Goal: Use online tool/utility: Utilize a website feature to perform a specific function

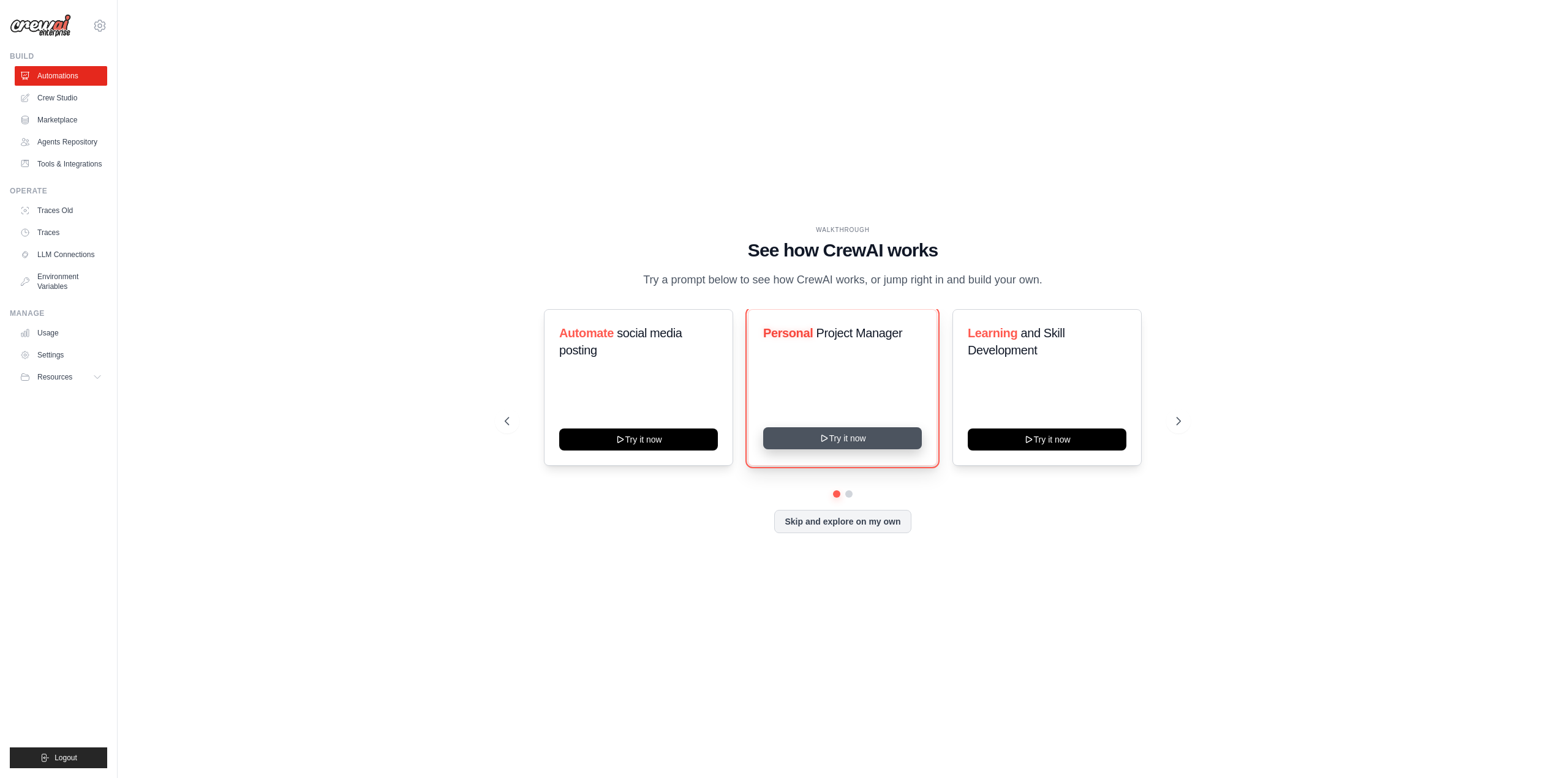
click at [826, 443] on button "Try it now" at bounding box center [842, 438] width 158 height 22
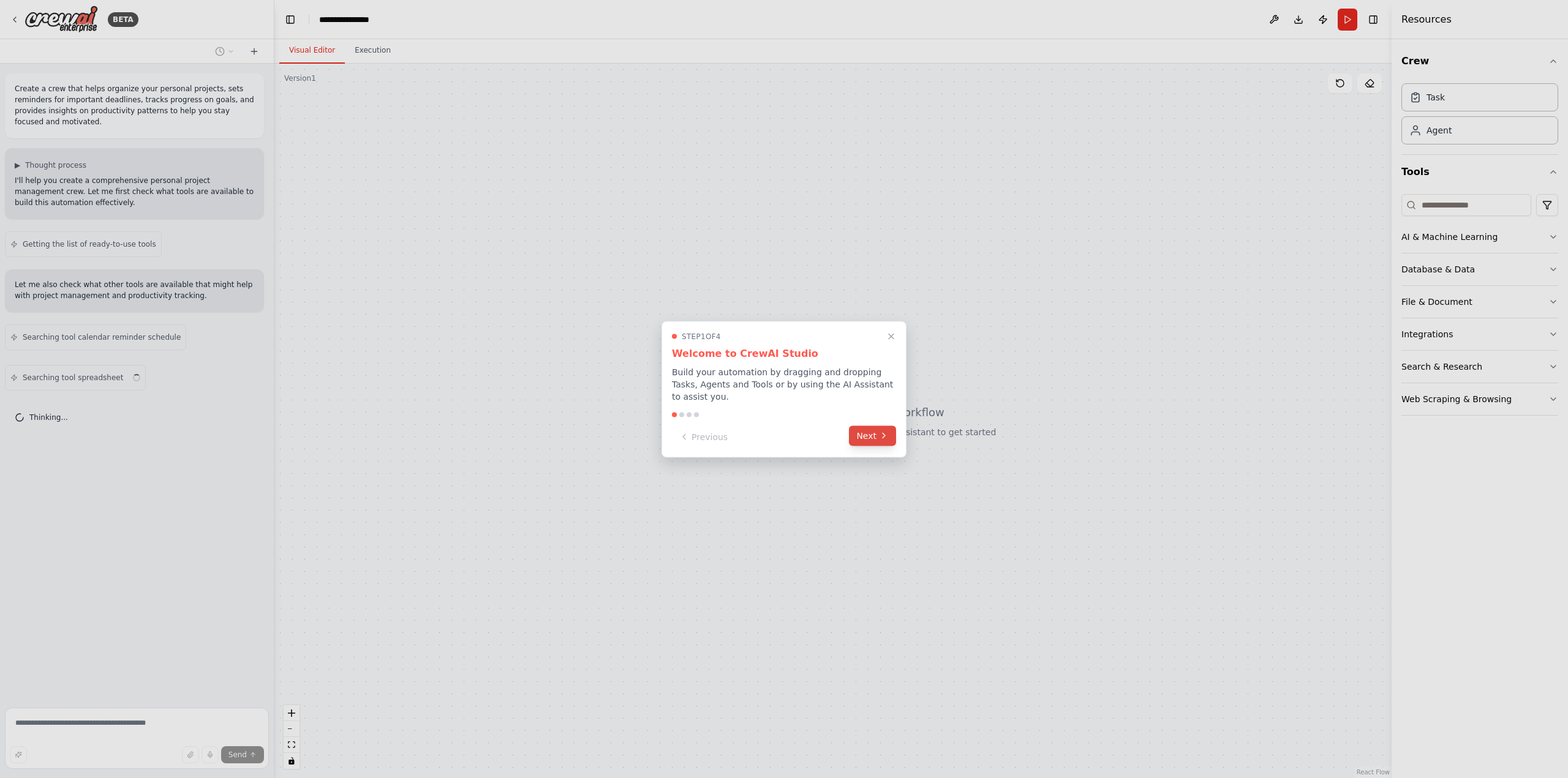
click at [886, 435] on button "Next" at bounding box center [872, 435] width 47 height 20
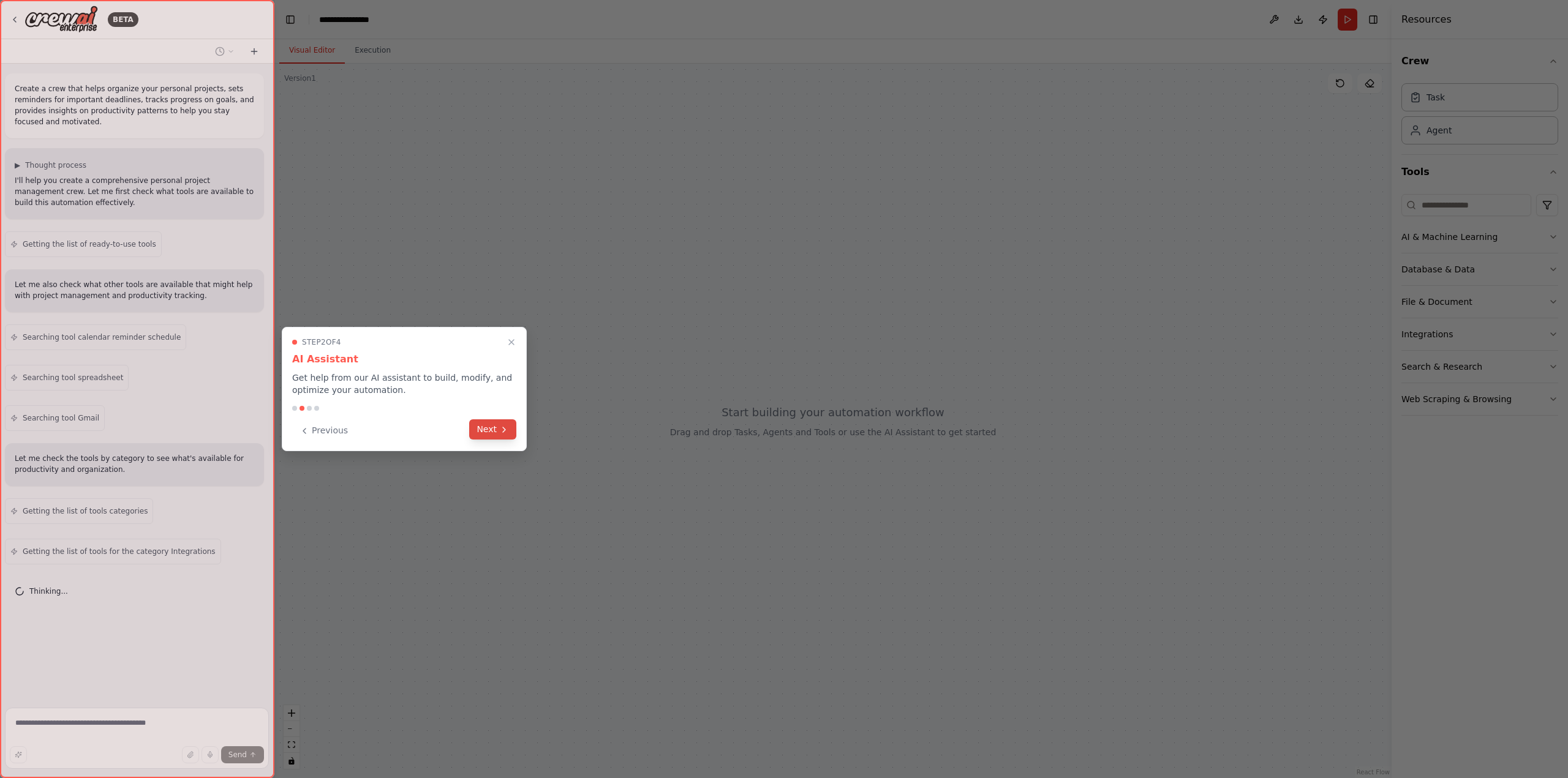
click at [489, 429] on button "Next" at bounding box center [493, 429] width 47 height 20
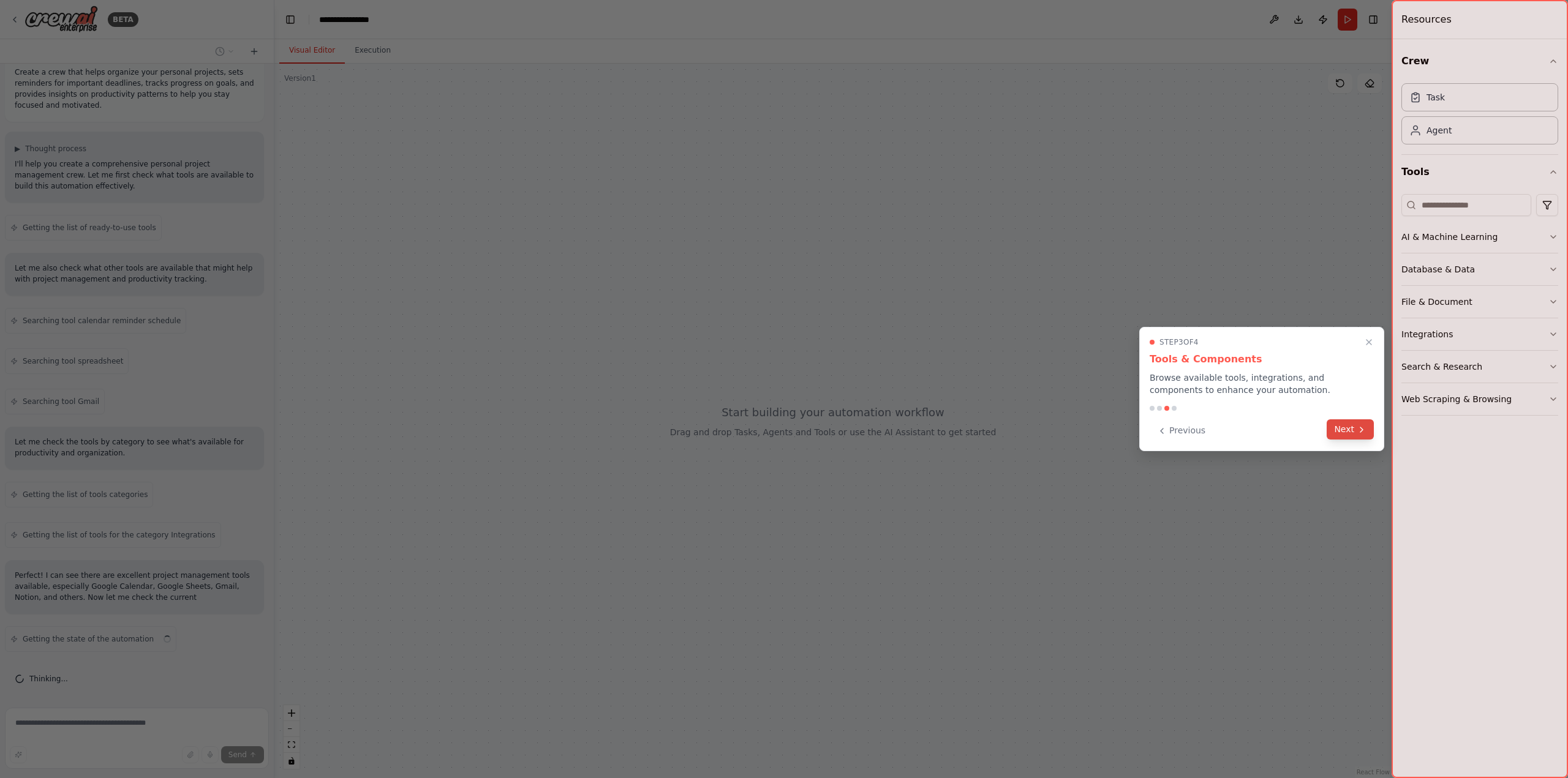
scroll to position [28, 0]
click at [1359, 434] on icon at bounding box center [1362, 430] width 10 height 10
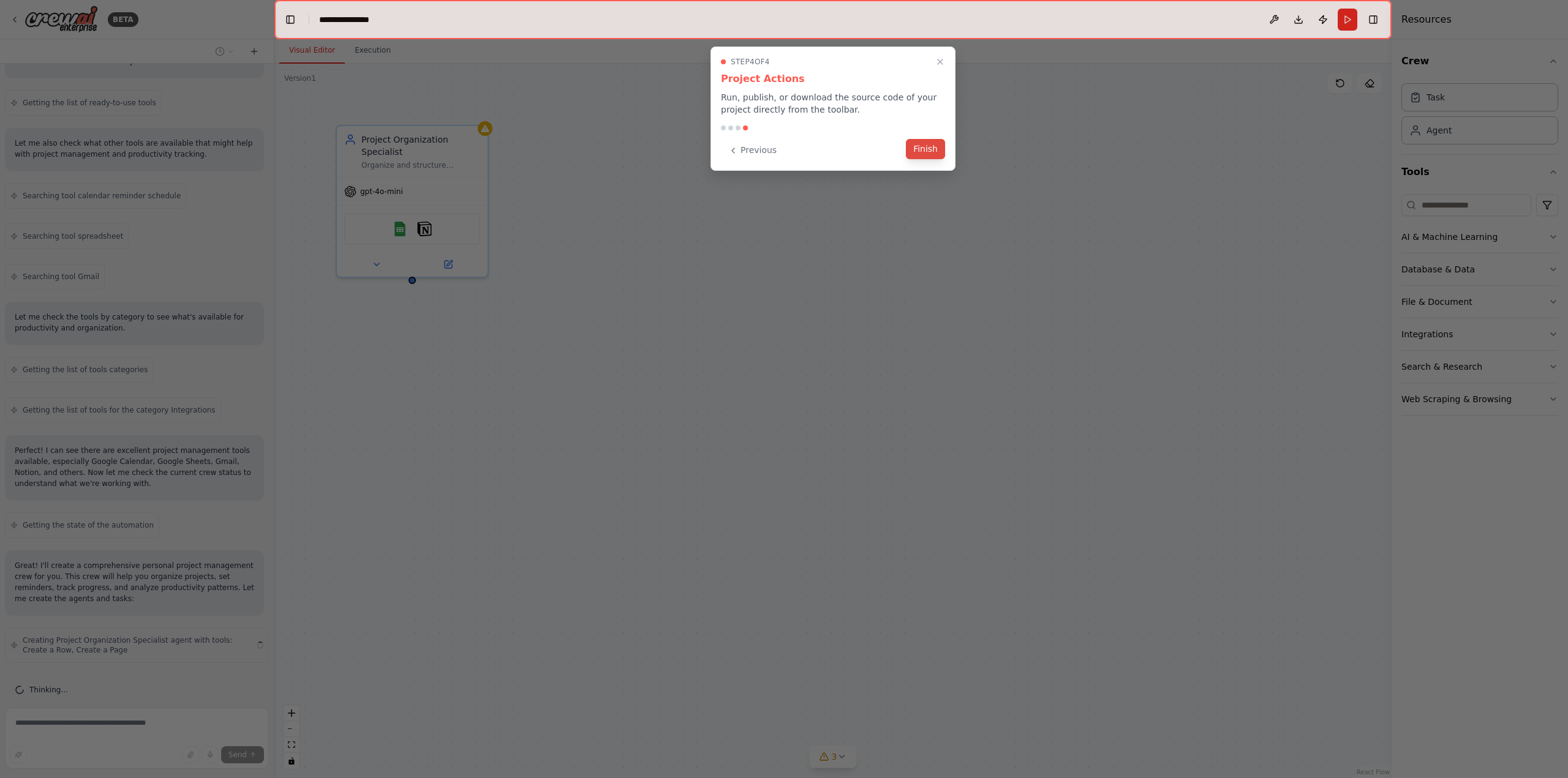
scroll to position [152, 0]
click at [749, 150] on button "Previous" at bounding box center [752, 149] width 63 height 20
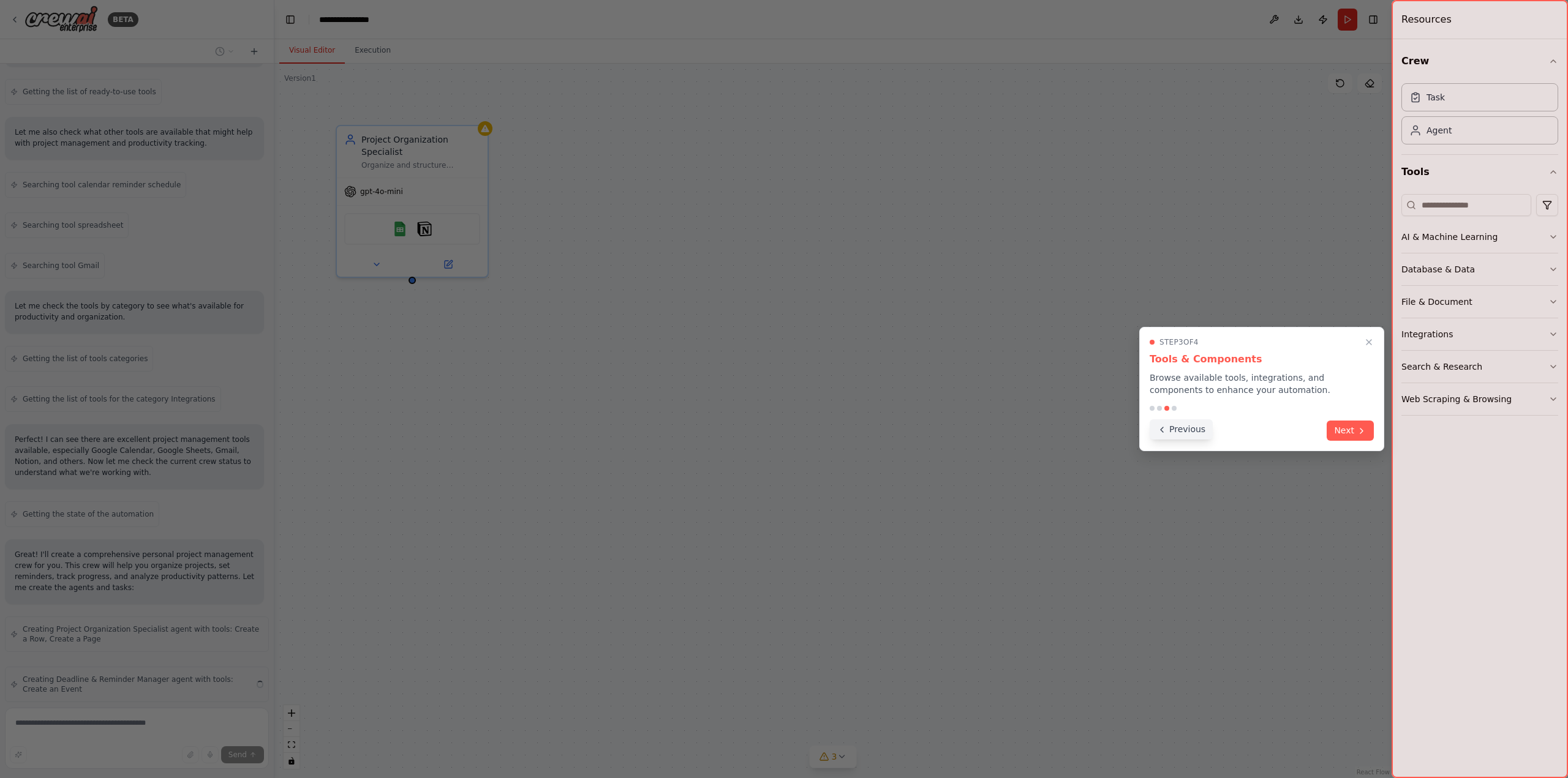
scroll to position [203, 0]
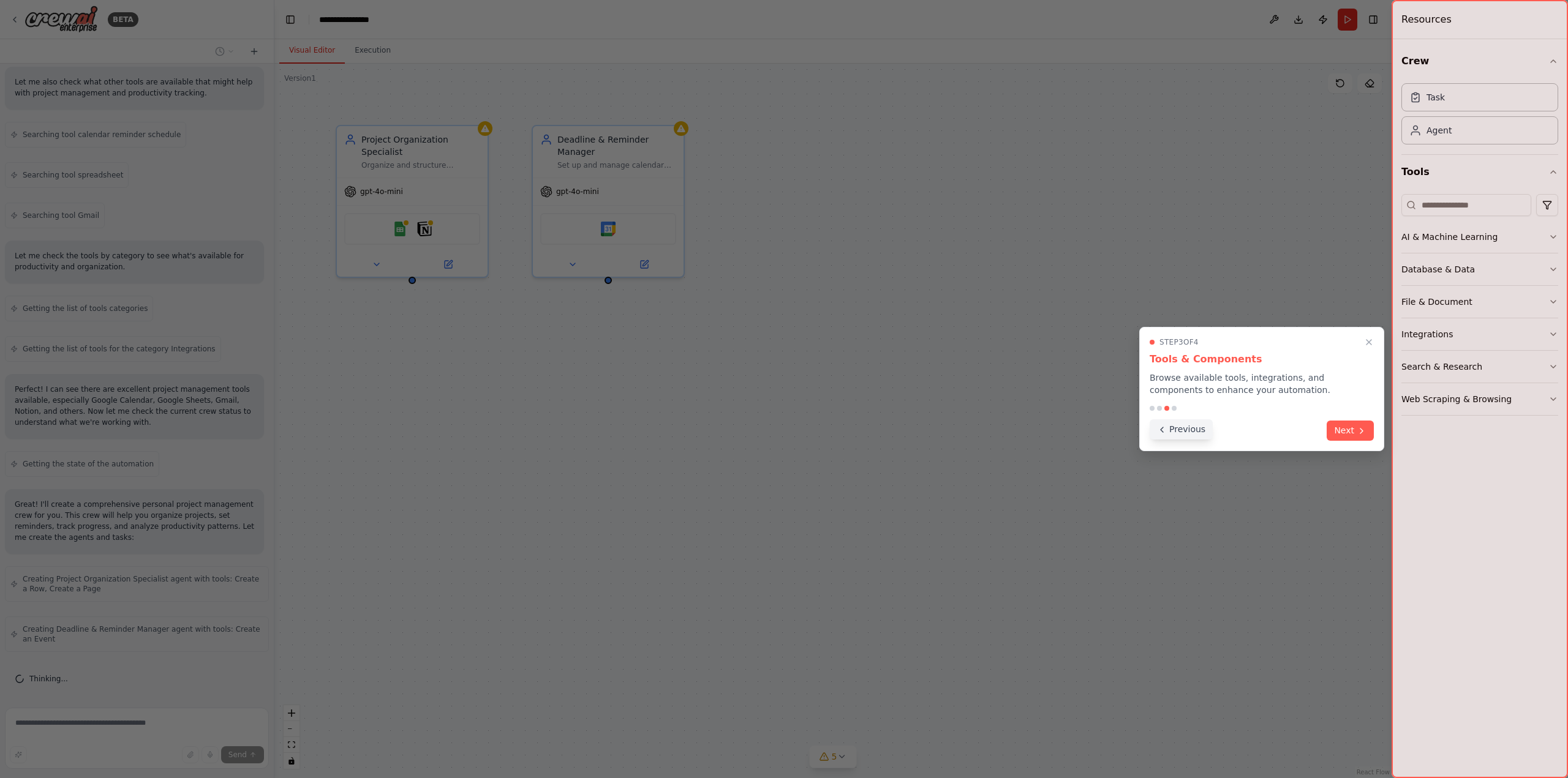
click at [1187, 434] on button "Previous" at bounding box center [1181, 429] width 63 height 20
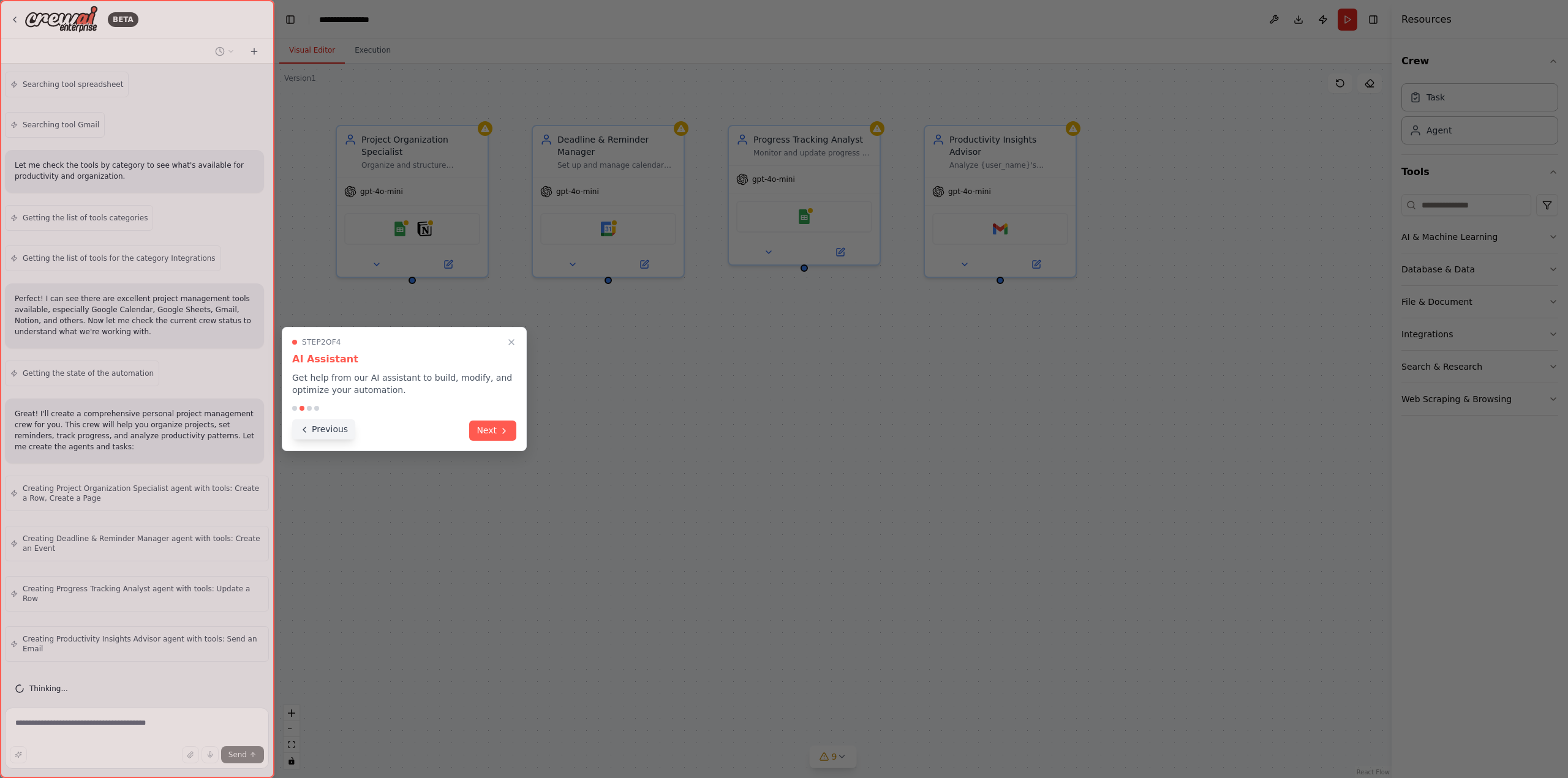
scroll to position [283, 0]
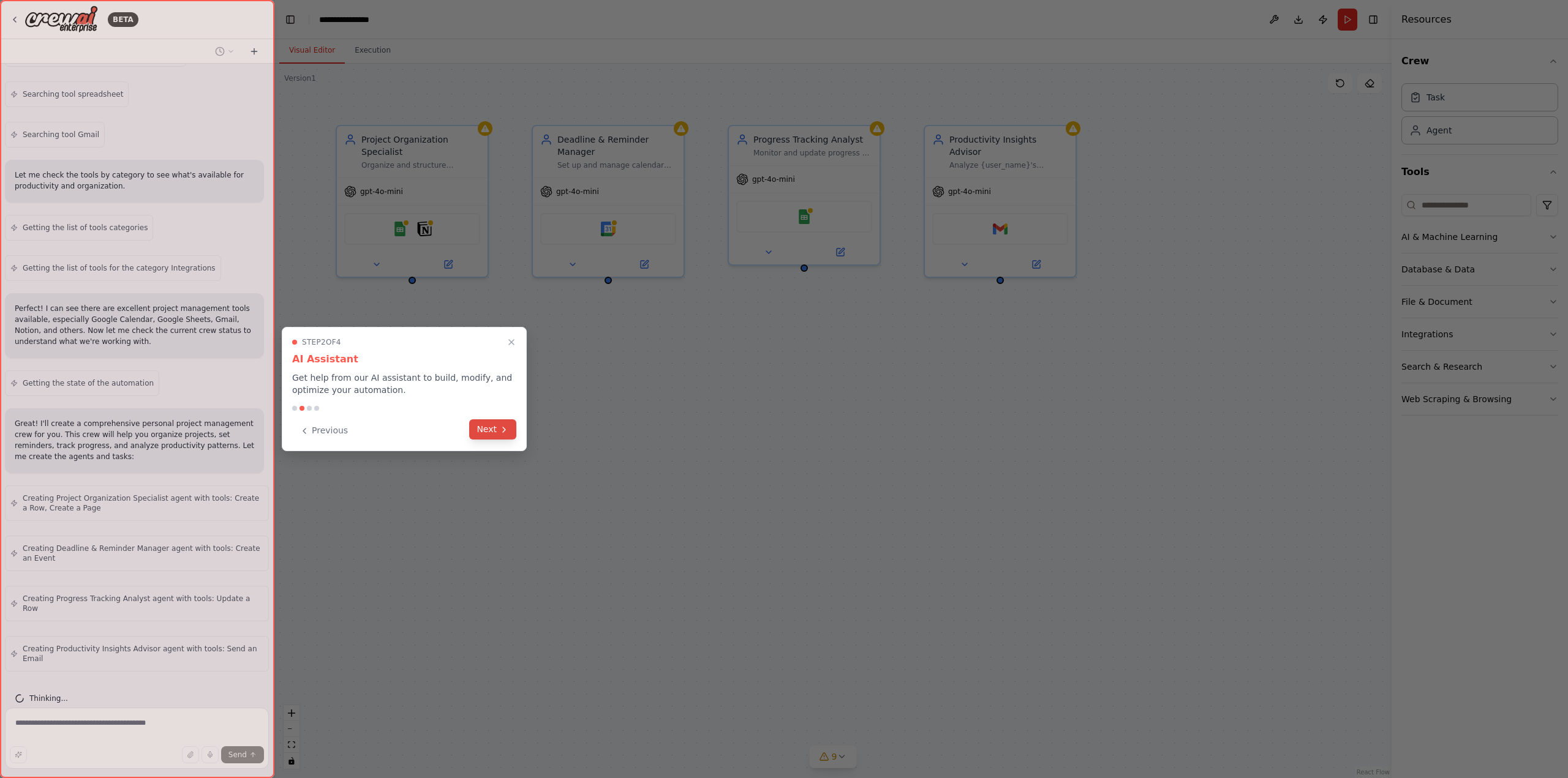
click at [494, 428] on button "Next" at bounding box center [493, 429] width 47 height 20
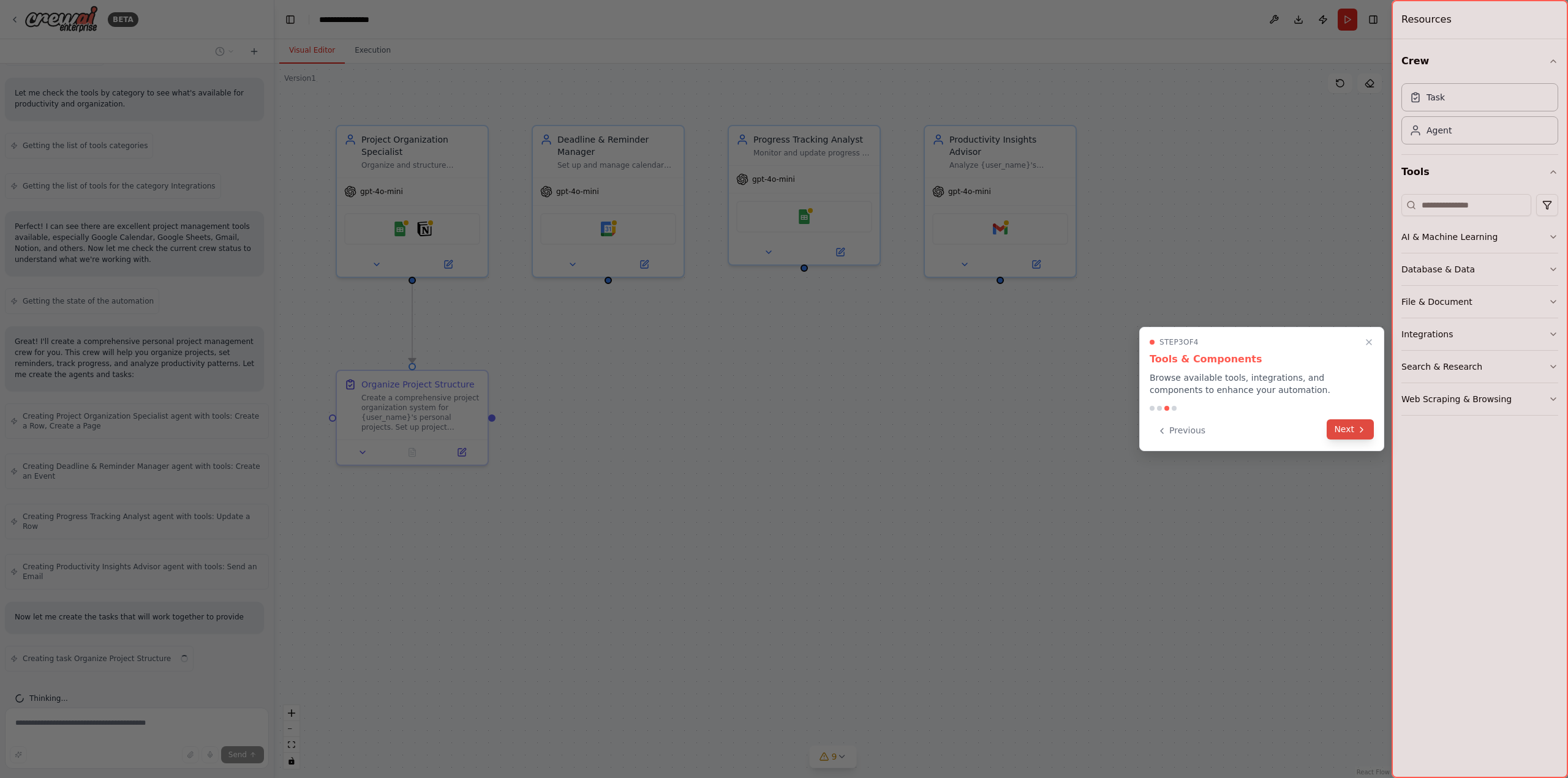
scroll to position [377, 0]
click at [1340, 432] on button "Next" at bounding box center [1350, 429] width 47 height 20
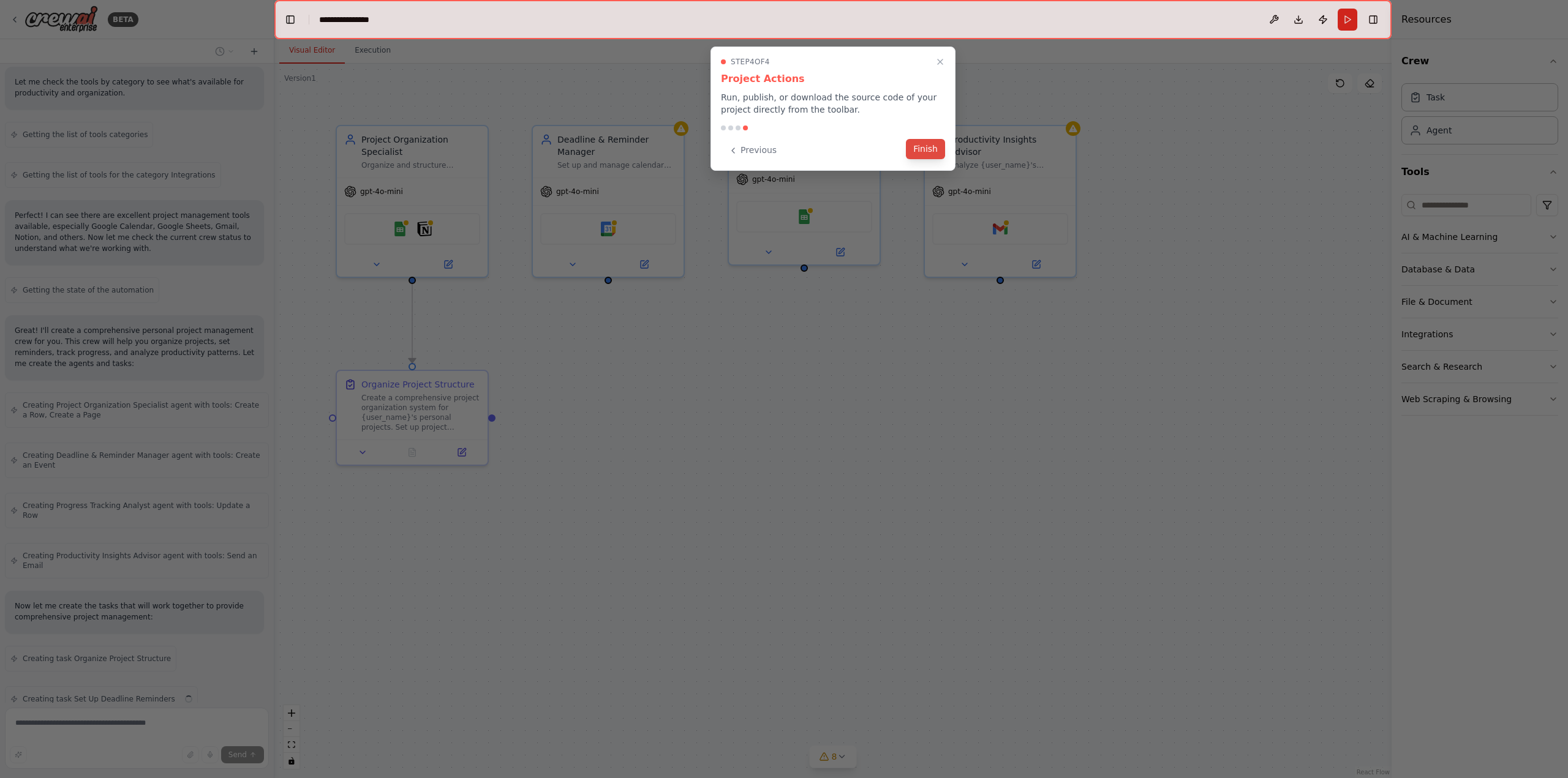
scroll to position [417, 0]
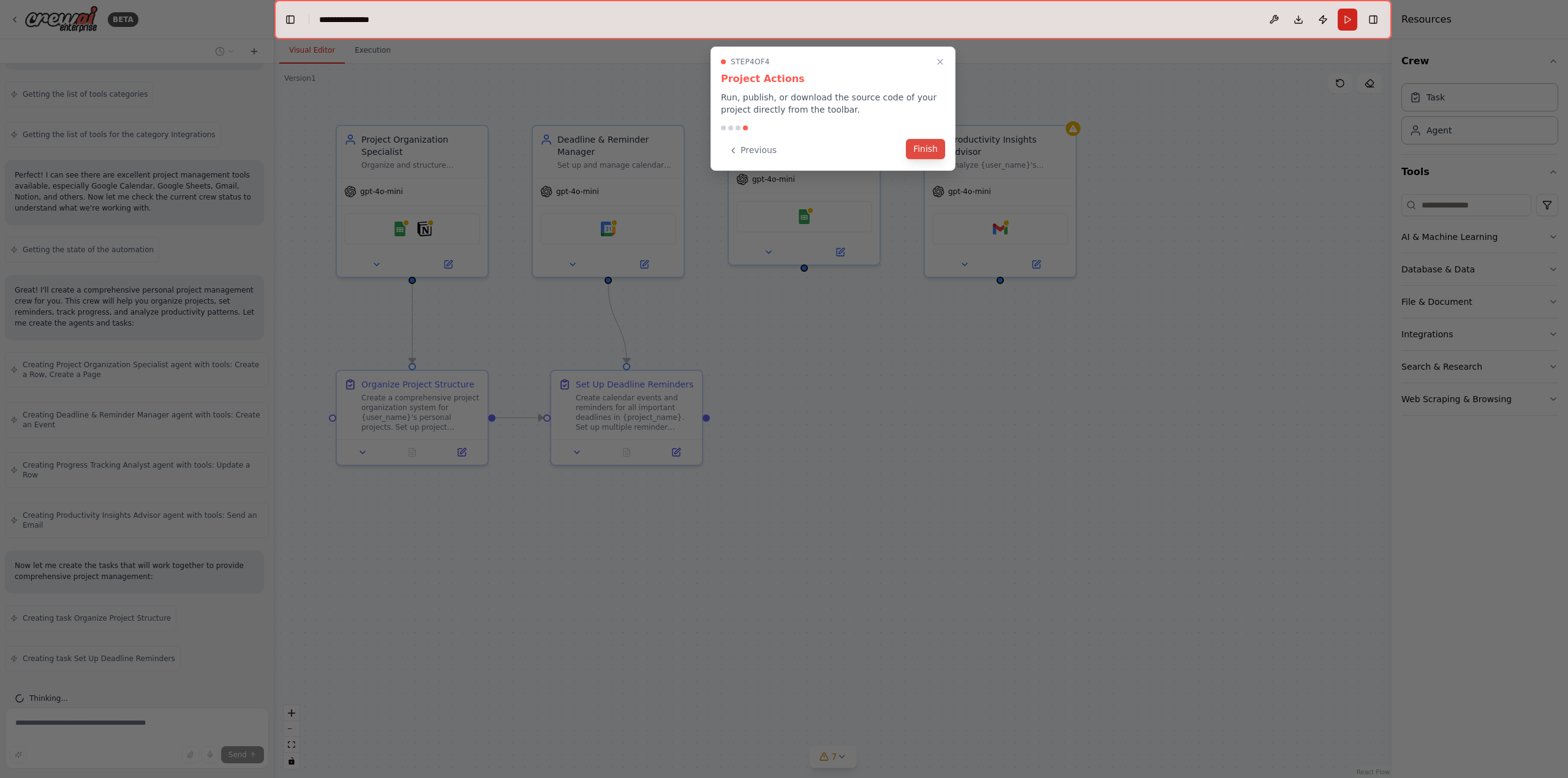
click at [924, 153] on button "Finish" at bounding box center [925, 149] width 39 height 20
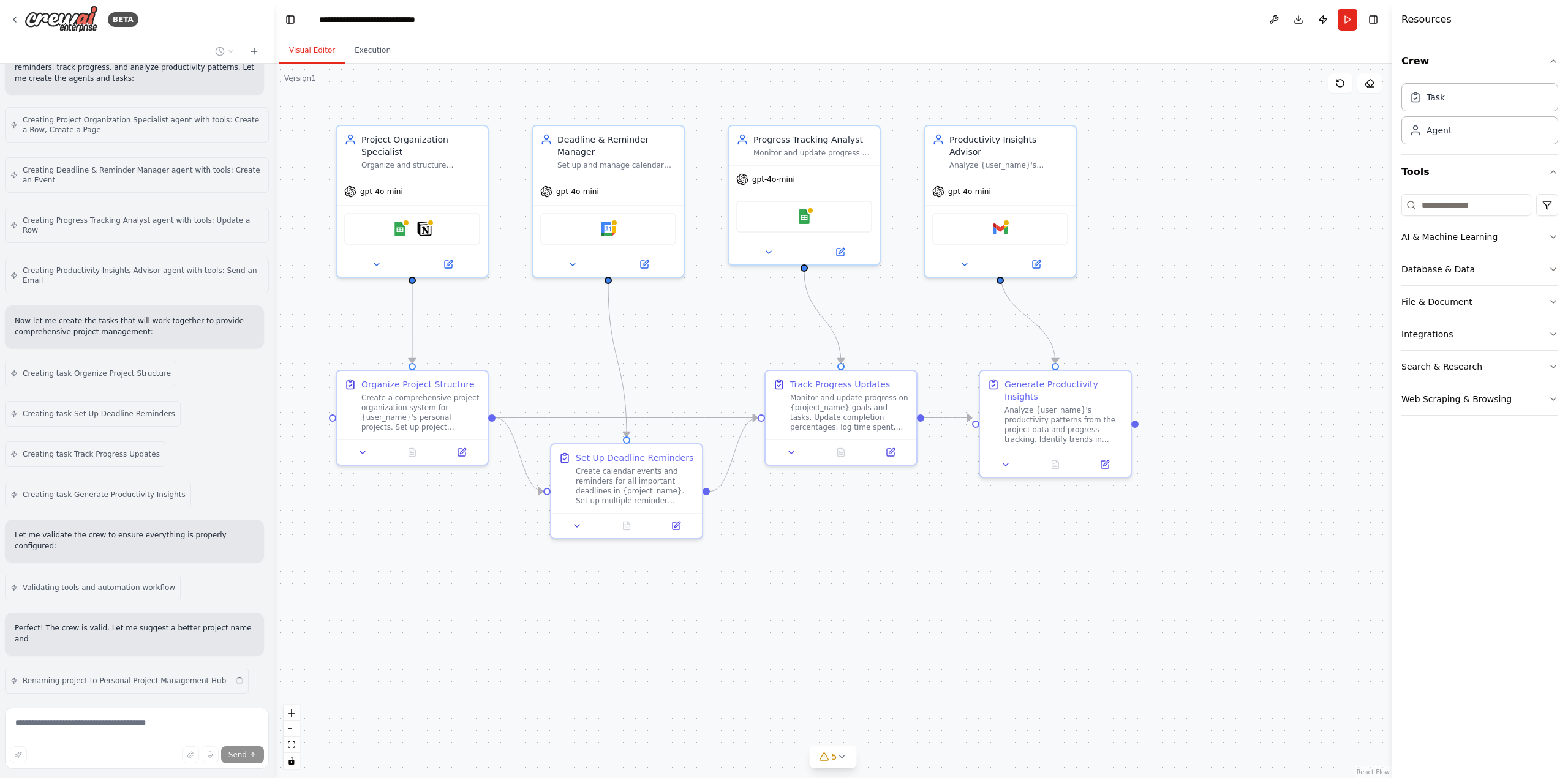
scroll to position [673, 0]
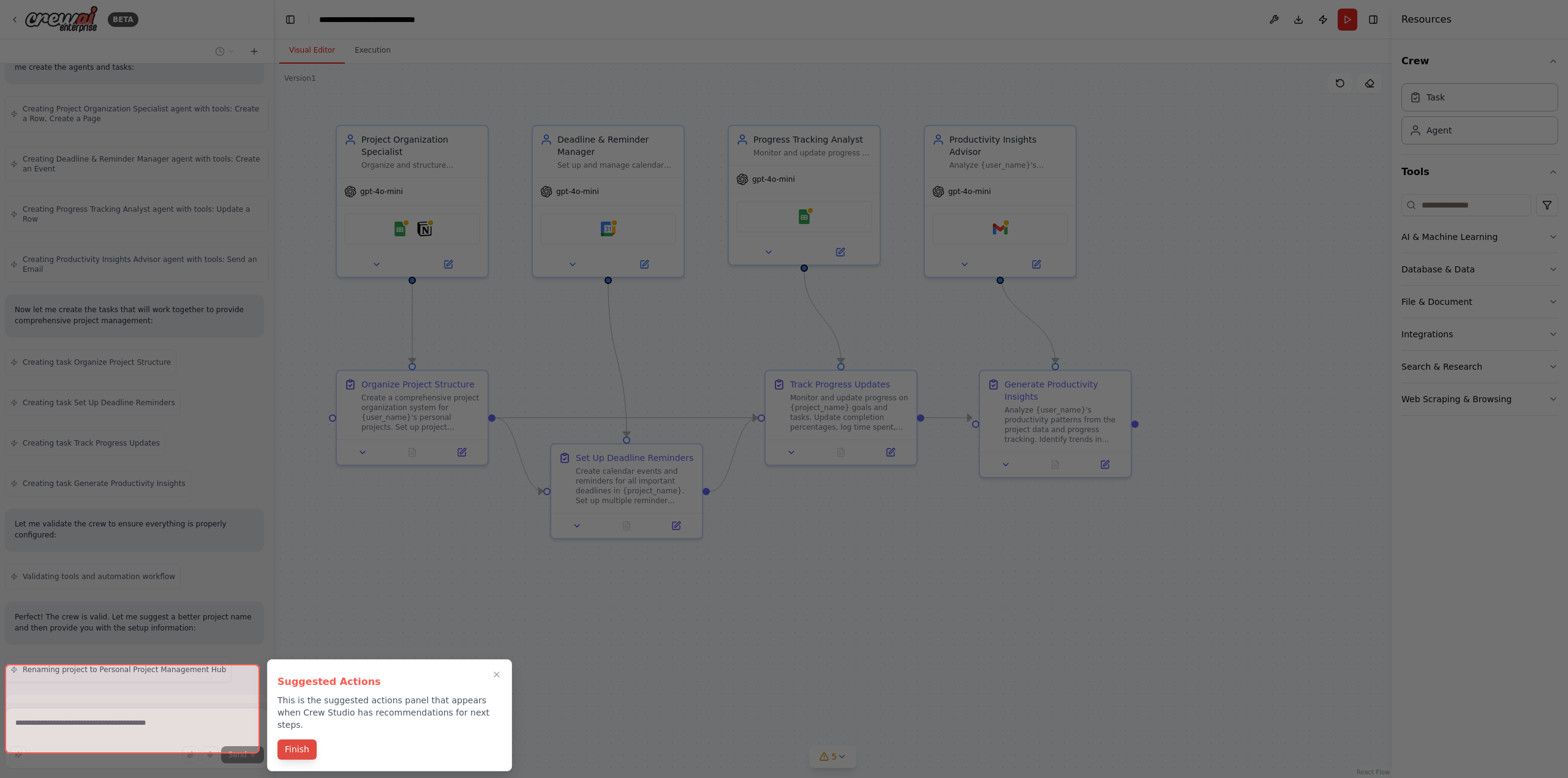
click at [306, 740] on button "Finish" at bounding box center [296, 750] width 39 height 20
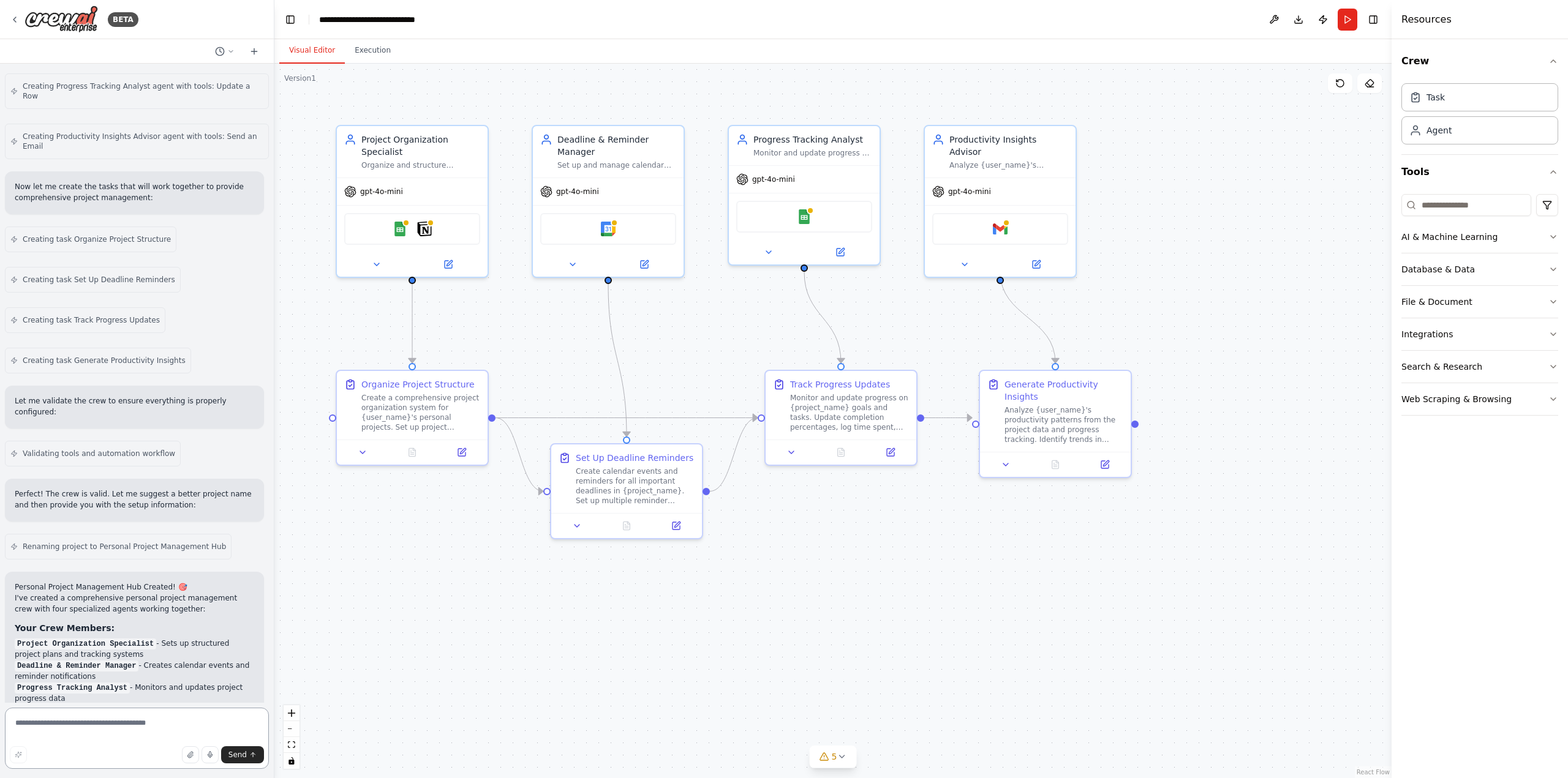
scroll to position [1242, 0]
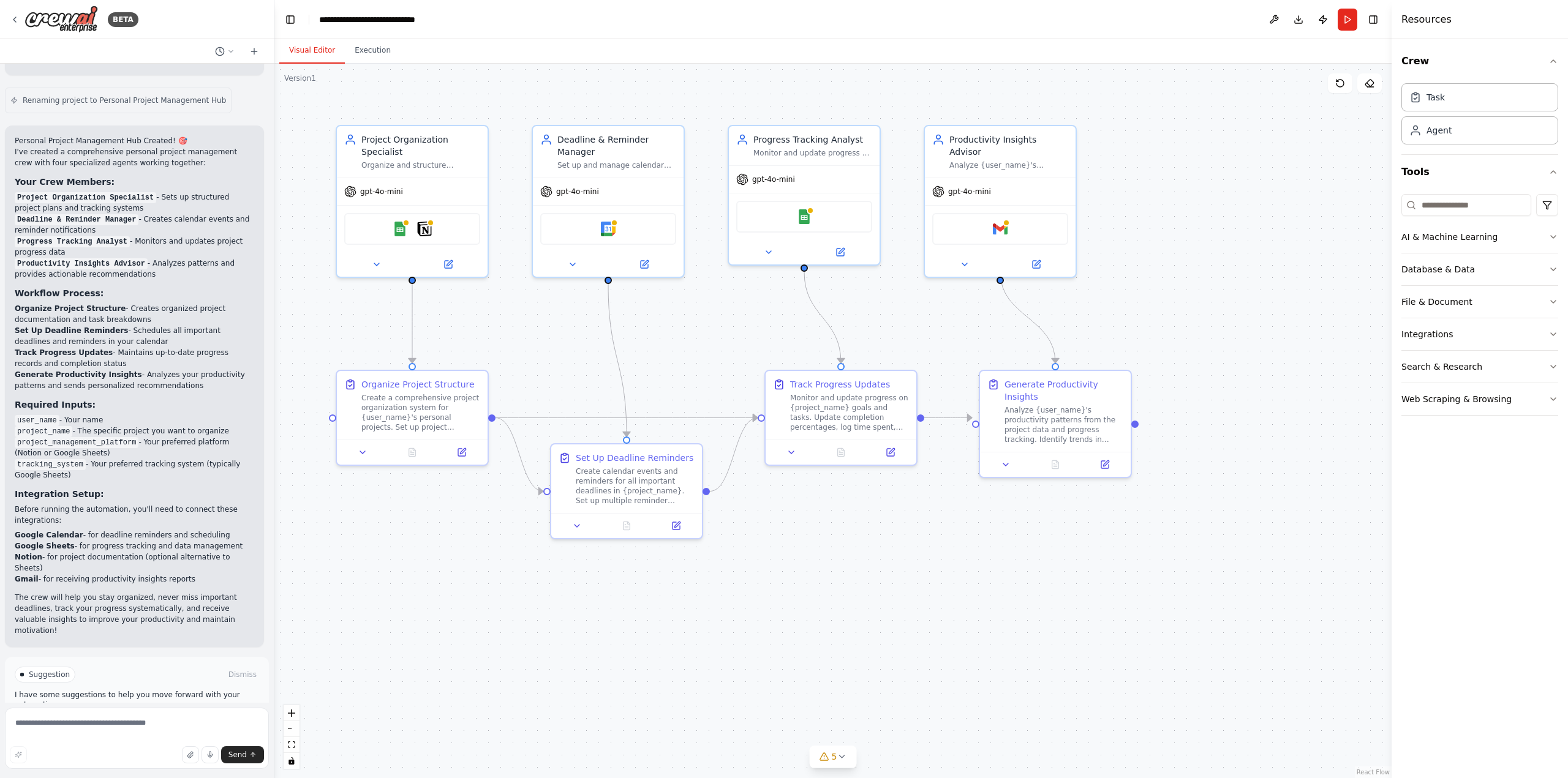
click at [110, 717] on button "Run Automation" at bounding box center [137, 727] width 244 height 20
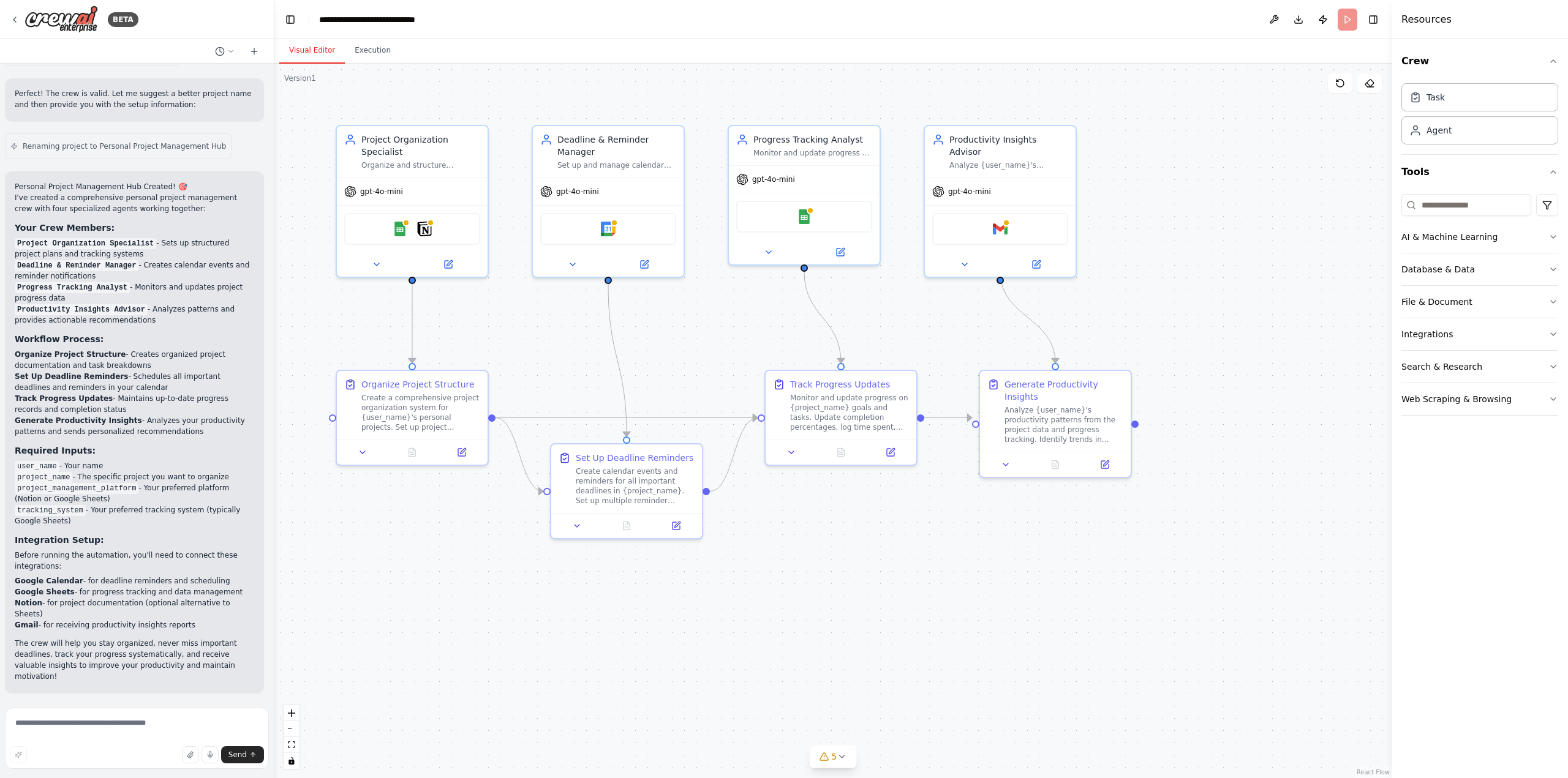
scroll to position [1143, 0]
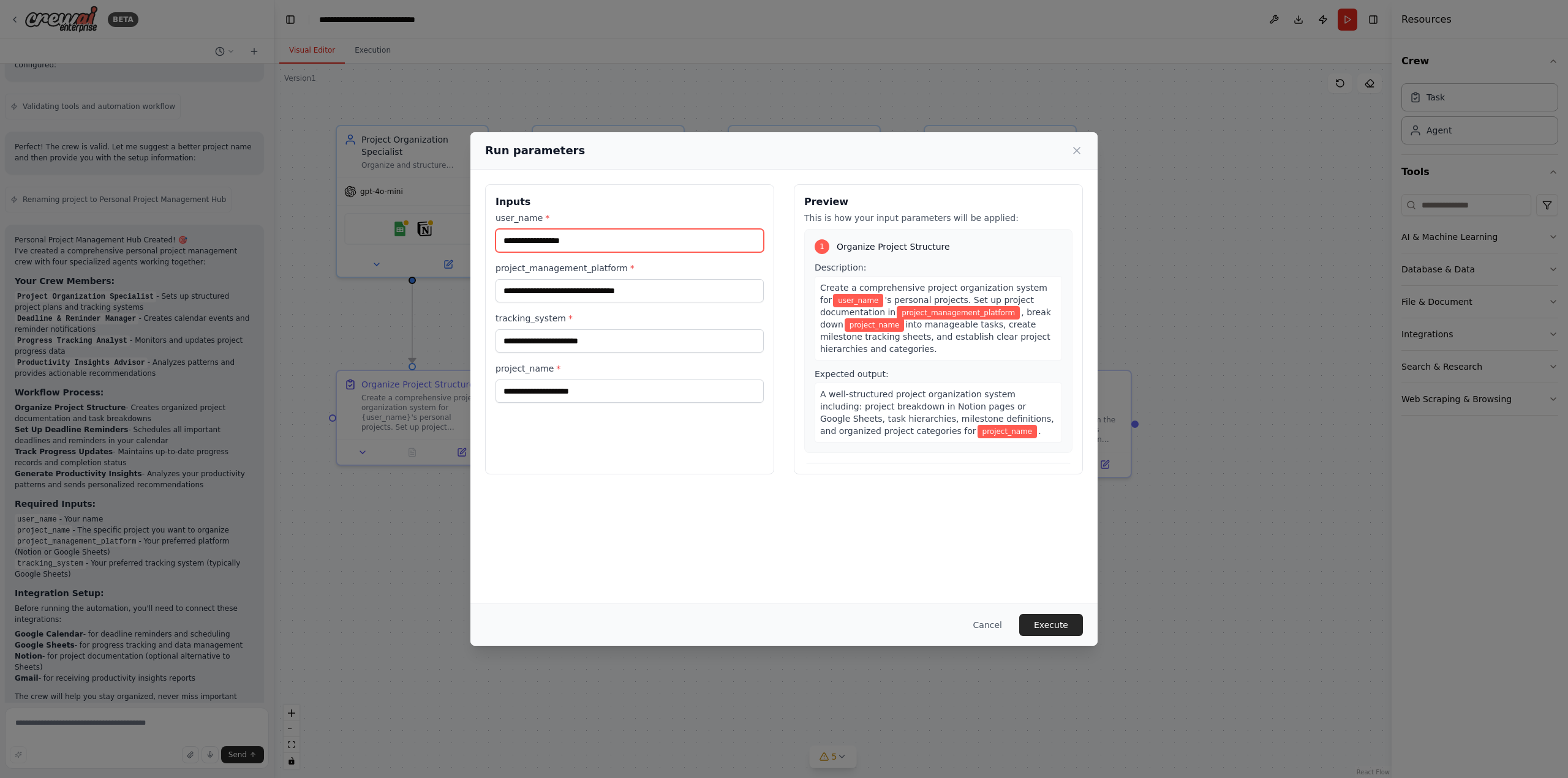
click at [610, 236] on input "user_name *" at bounding box center [630, 241] width 269 height 24
type input "*****"
click at [600, 297] on input "project_management_platform *" at bounding box center [630, 291] width 269 height 24
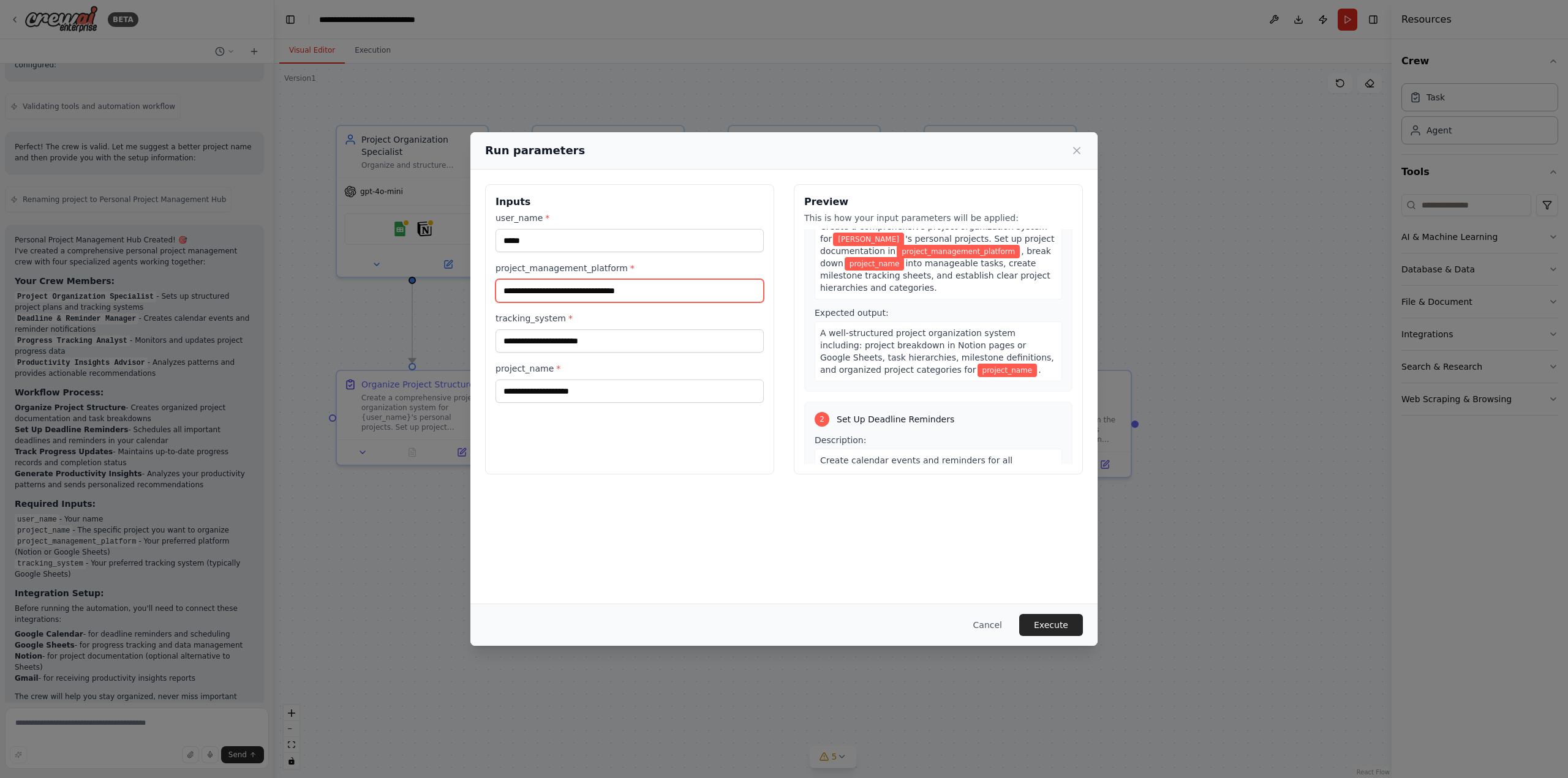
scroll to position [0, 0]
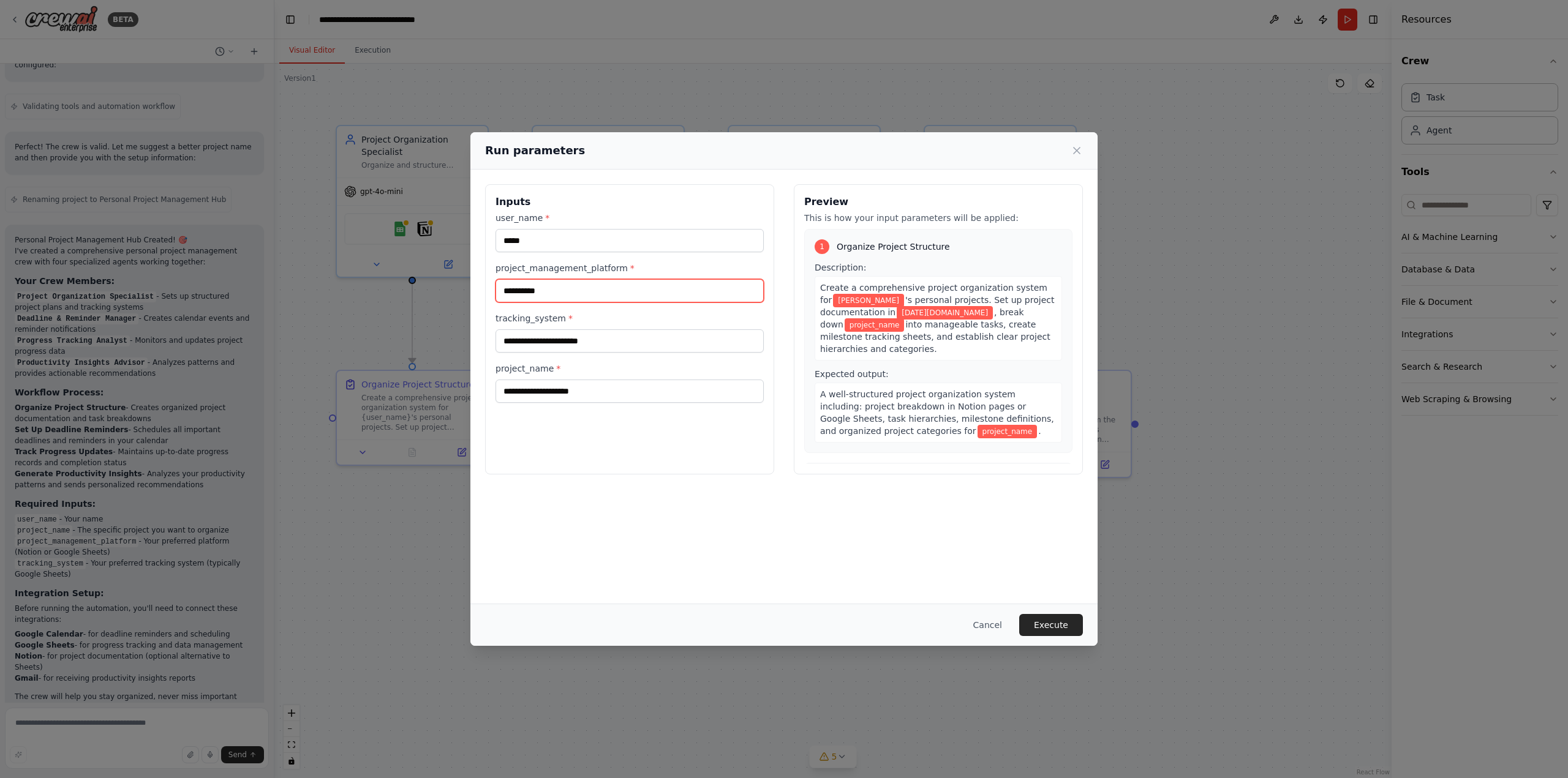
type input "**********"
click at [631, 351] on input "tracking_system *" at bounding box center [630, 341] width 269 height 24
click at [593, 290] on input "**********" at bounding box center [630, 291] width 269 height 24
click at [536, 234] on input "*****" at bounding box center [630, 241] width 269 height 24
click at [993, 627] on button "Cancel" at bounding box center [988, 625] width 48 height 22
